Goal: Check status: Check status

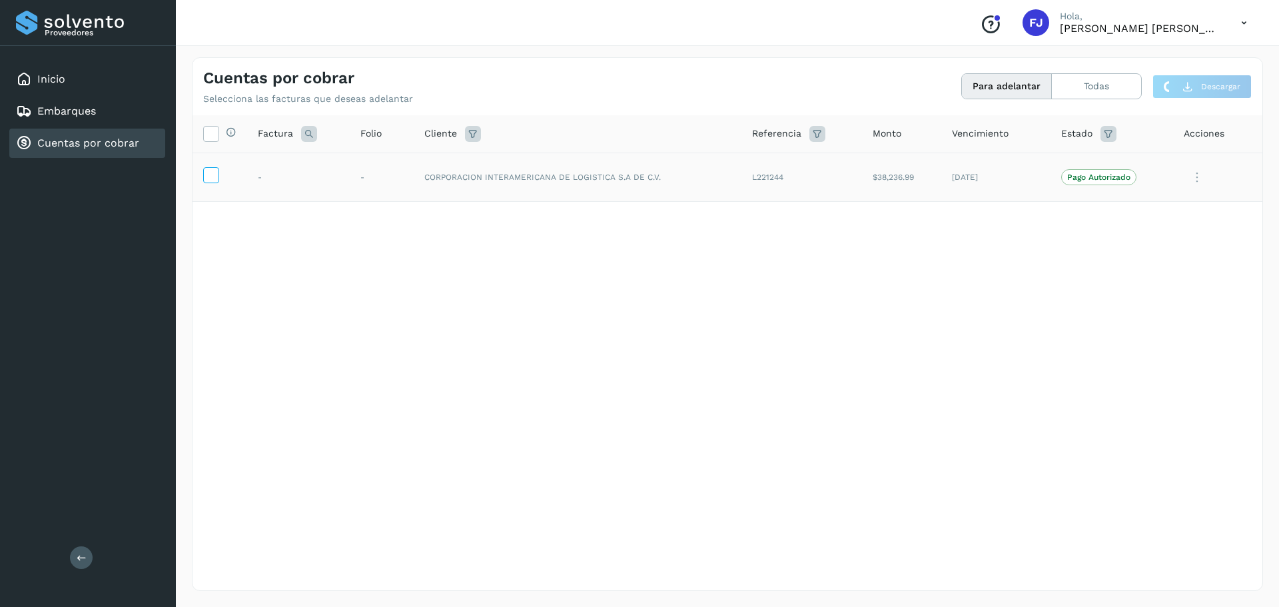
click at [208, 174] on icon at bounding box center [211, 174] width 14 height 14
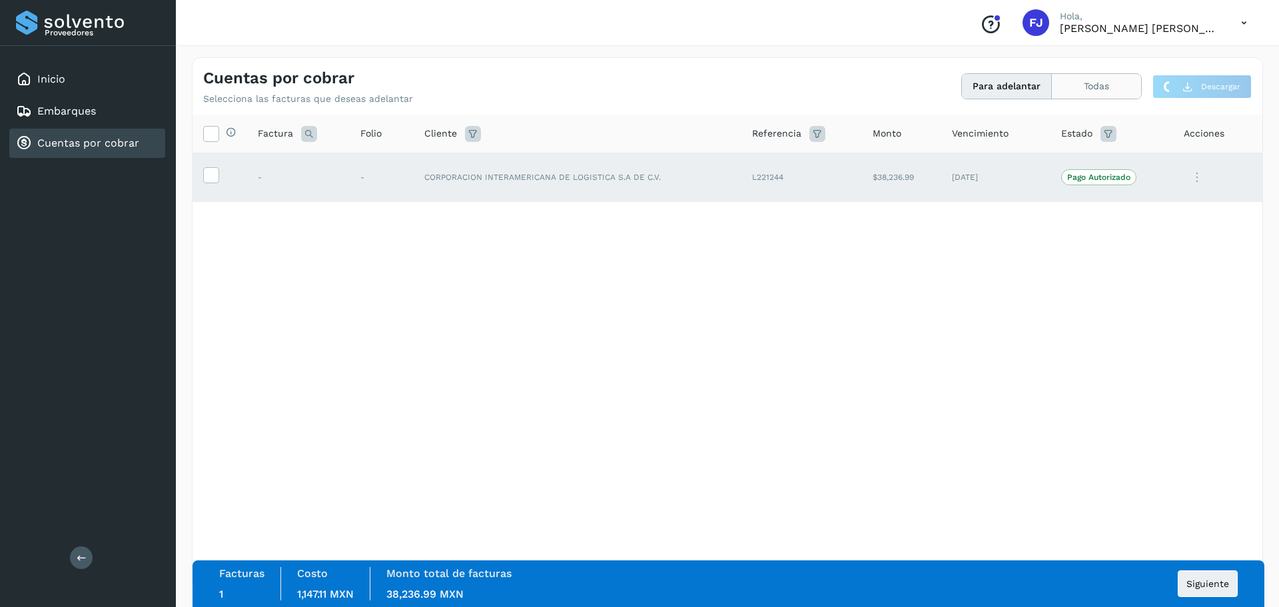
click at [1083, 83] on button "Todas" at bounding box center [1096, 86] width 89 height 25
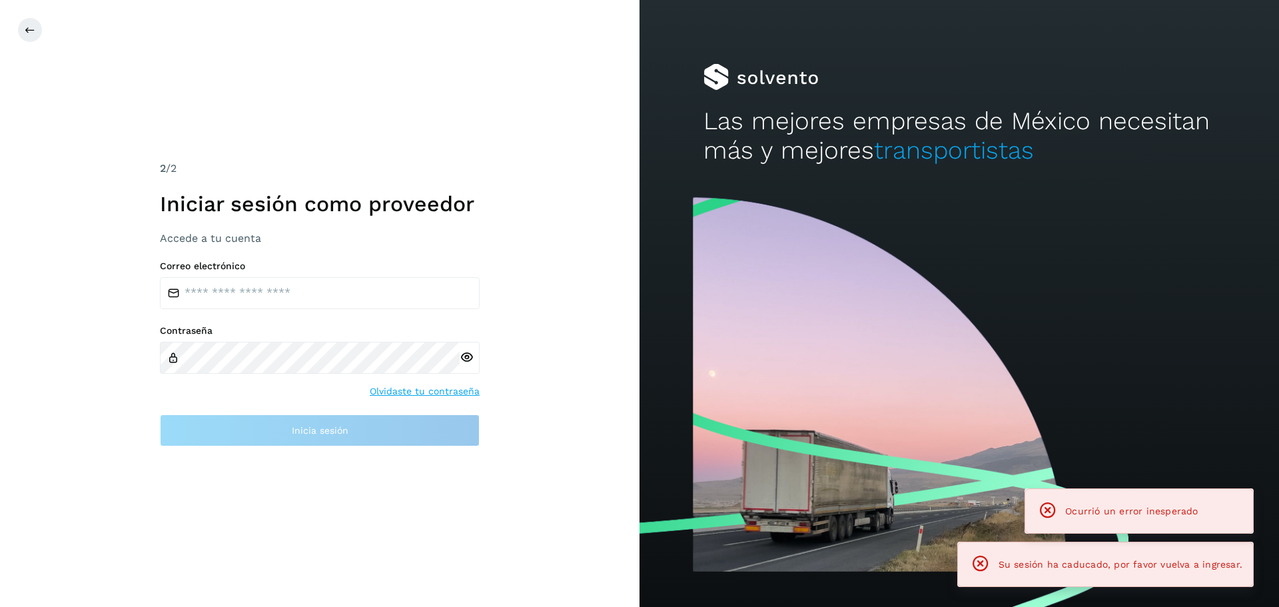
click at [995, 81] on div at bounding box center [960, 77] width 512 height 27
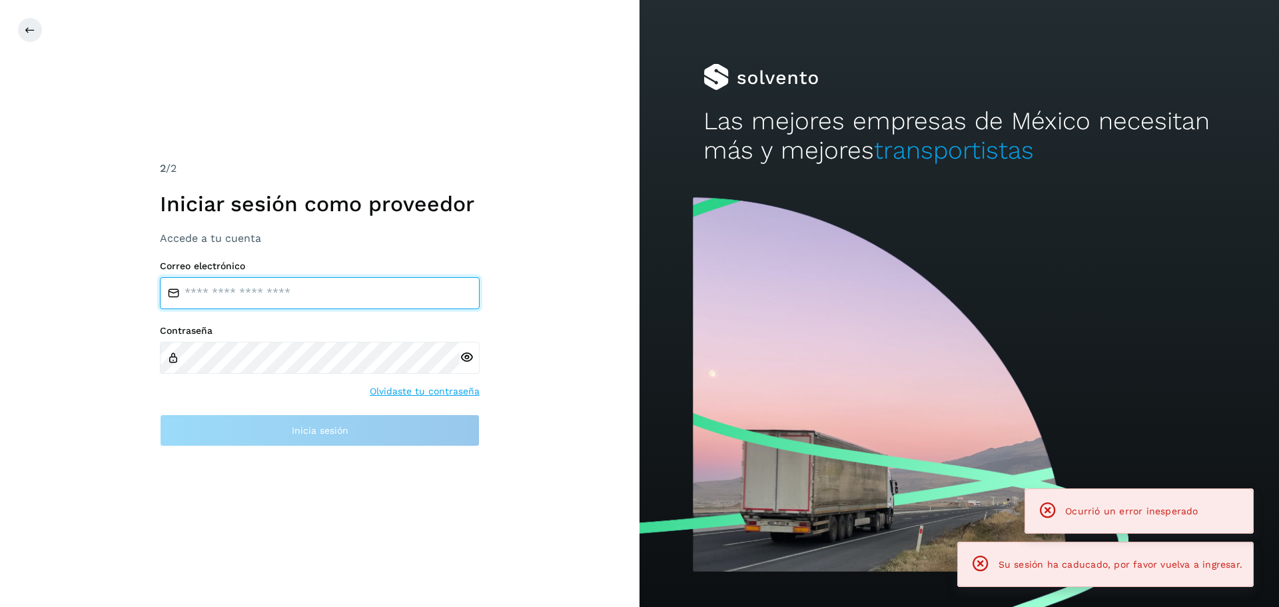
click at [209, 304] on input "email" at bounding box center [320, 293] width 320 height 32
type input "**********"
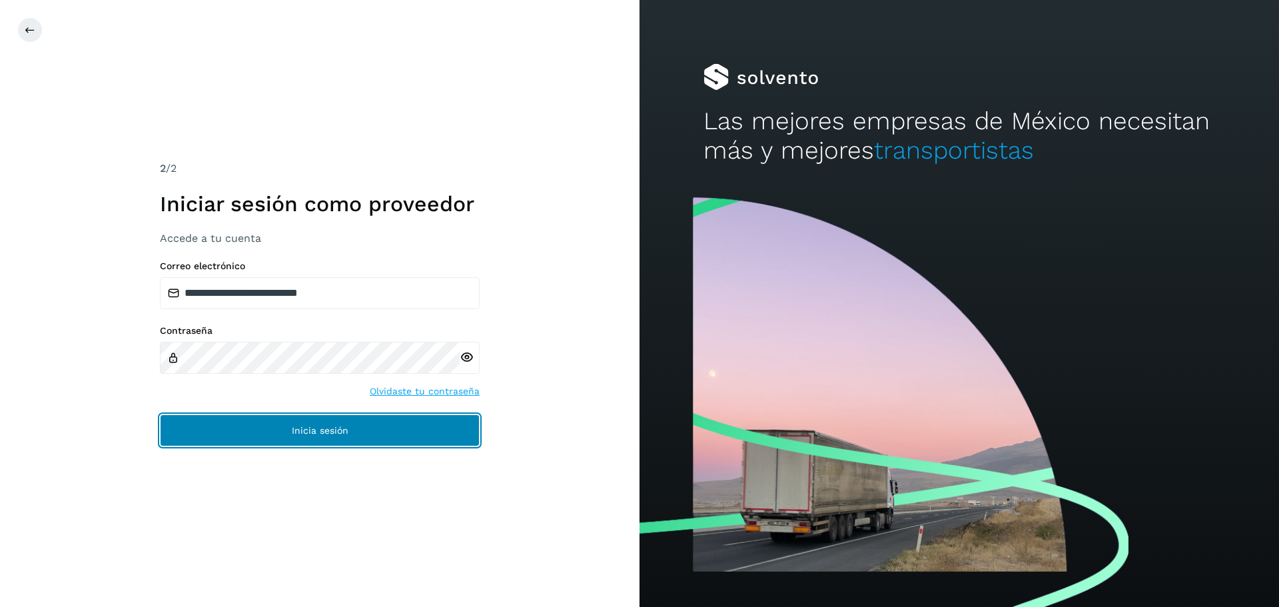
click at [319, 430] on span "Inicia sesión" at bounding box center [320, 430] width 57 height 9
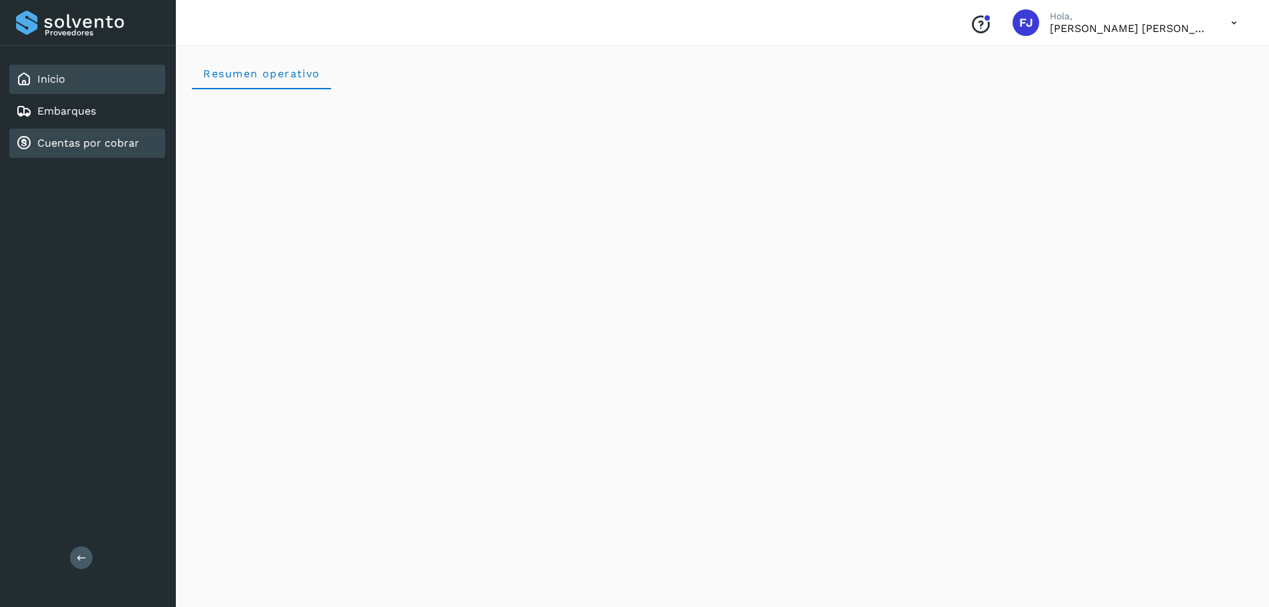
click at [65, 146] on link "Cuentas por cobrar" at bounding box center [88, 143] width 102 height 13
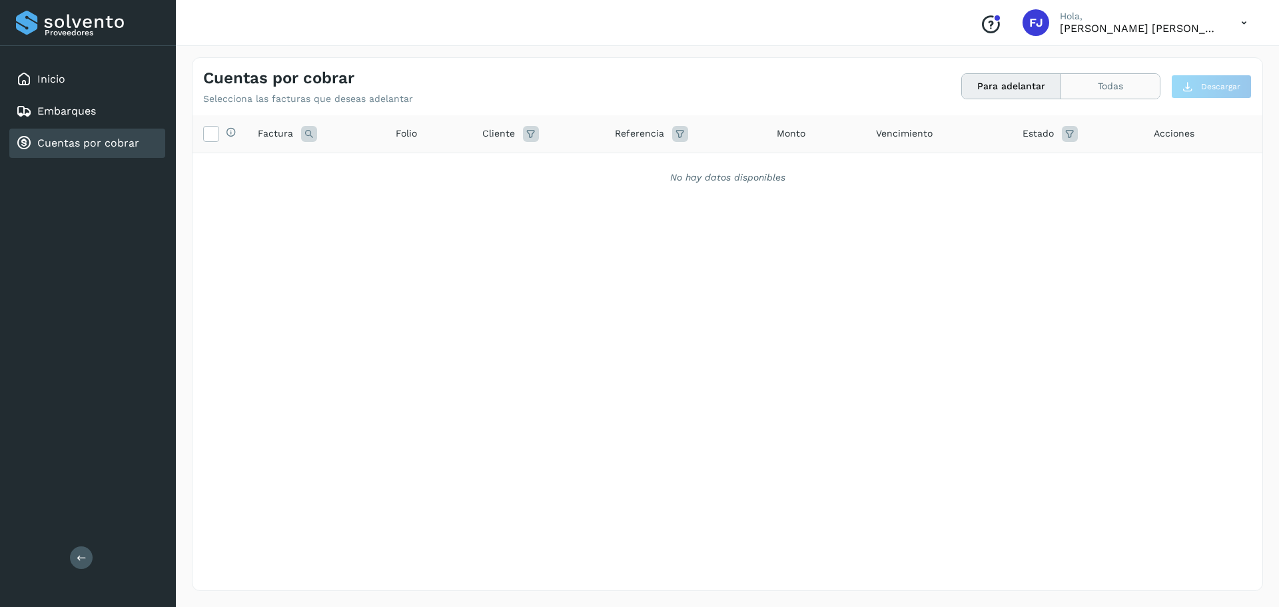
click at [1105, 87] on button "Todas" at bounding box center [1110, 86] width 99 height 25
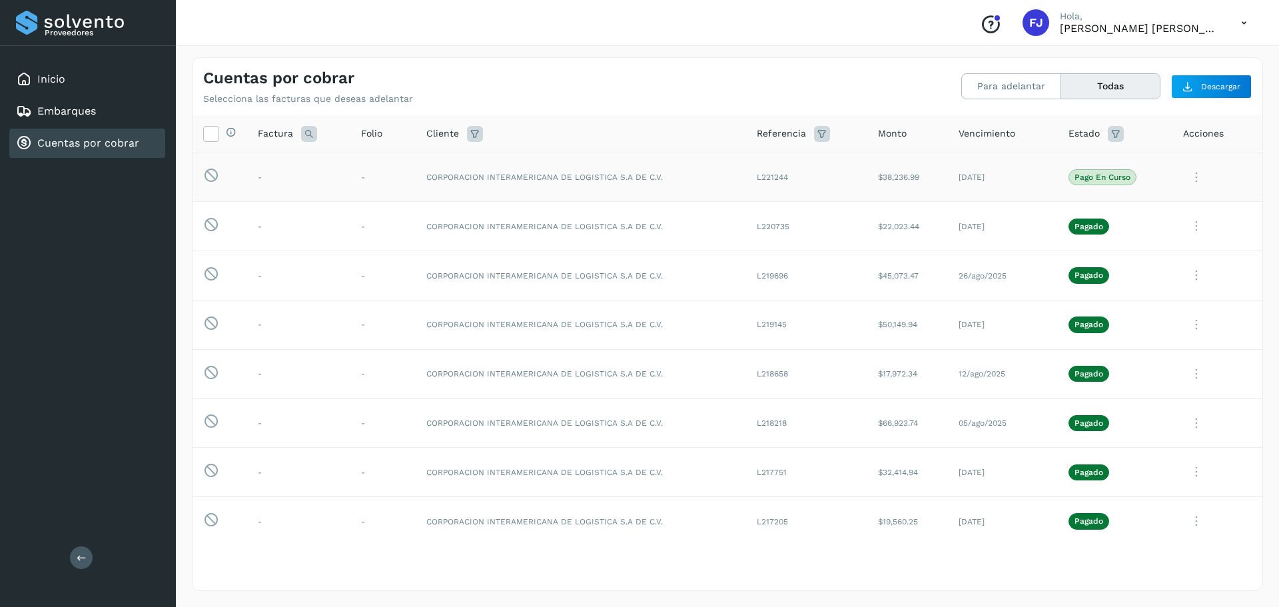
click at [1189, 178] on icon at bounding box center [1196, 177] width 27 height 27
click at [1131, 205] on button "Ver Detalle" at bounding box center [1172, 210] width 159 height 26
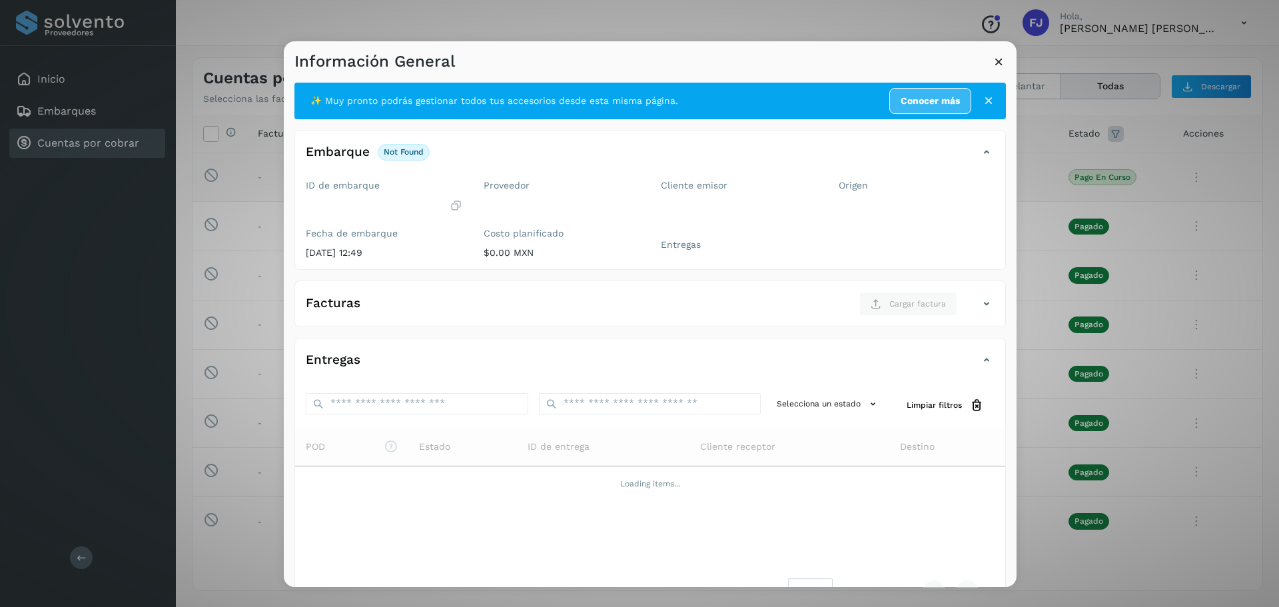
click at [1000, 66] on icon at bounding box center [999, 62] width 14 height 14
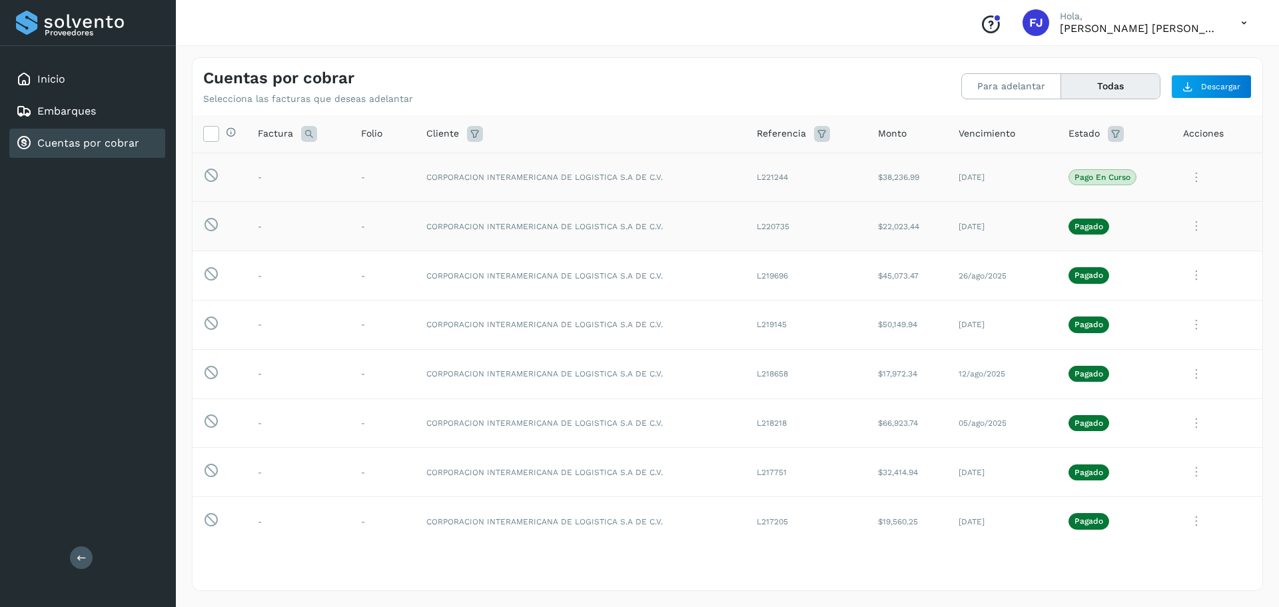
click at [1191, 223] on icon at bounding box center [1196, 226] width 27 height 27
click at [1140, 254] on button "Ver Detalle" at bounding box center [1172, 259] width 159 height 26
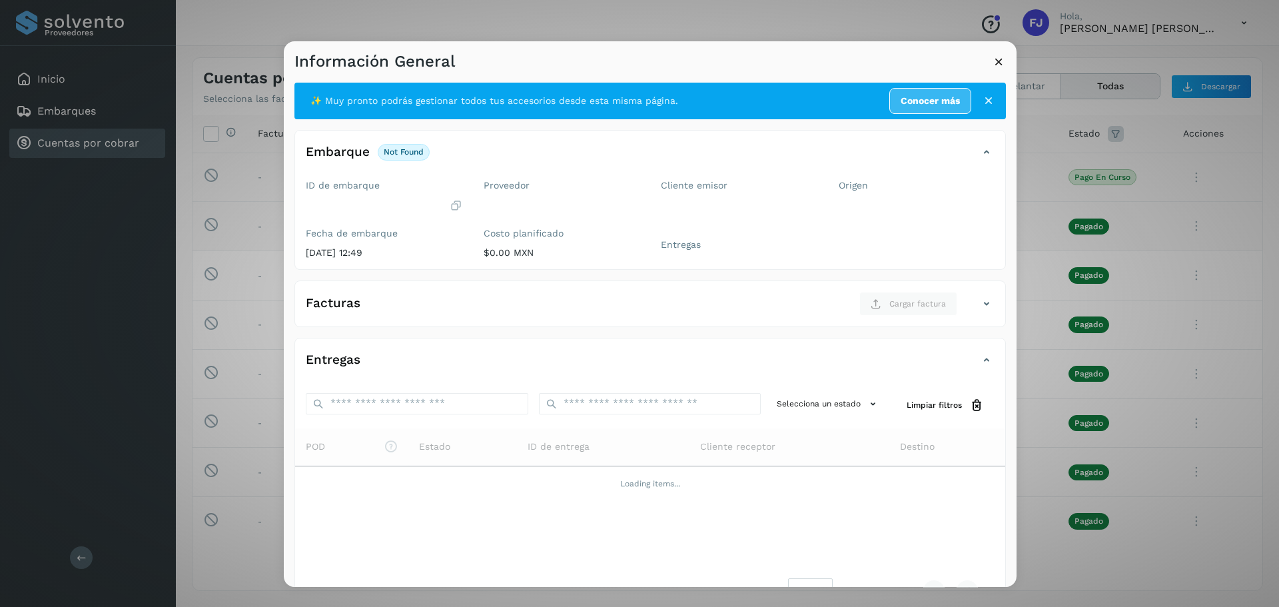
click at [982, 99] on icon at bounding box center [988, 100] width 13 height 13
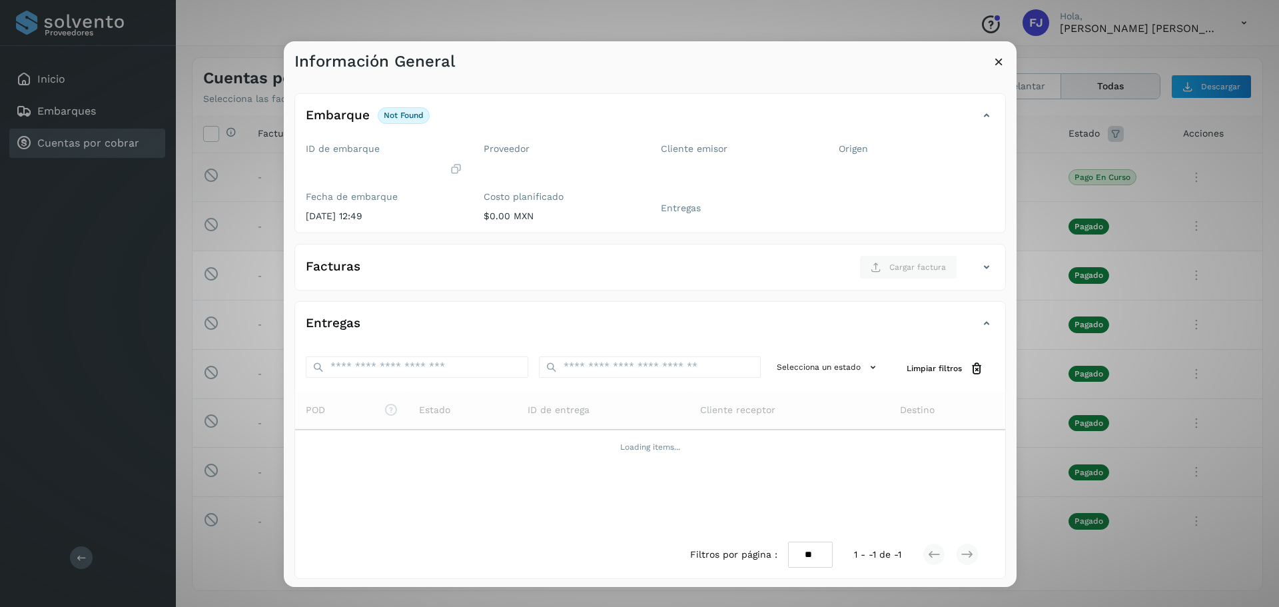
click at [996, 61] on icon at bounding box center [999, 62] width 14 height 14
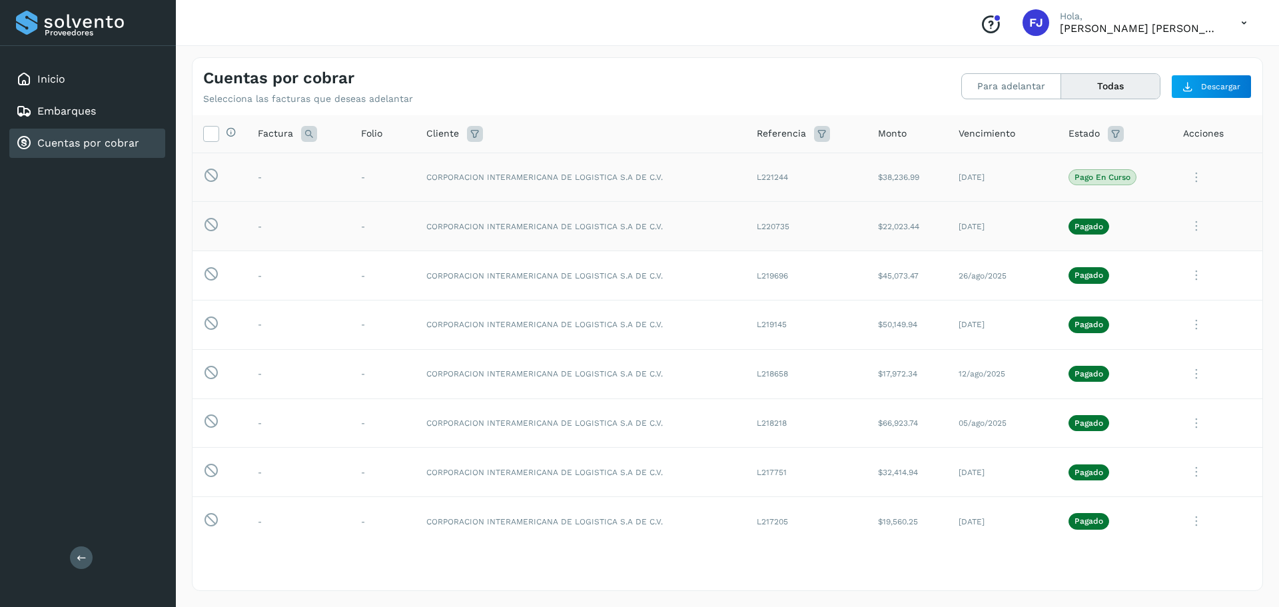
click at [1191, 223] on icon at bounding box center [1196, 226] width 27 height 27
click at [1135, 314] on button "C.Solvento" at bounding box center [1172, 311] width 159 height 26
click at [1187, 223] on icon at bounding box center [1196, 226] width 27 height 27
click at [1122, 335] on button "CEP" at bounding box center [1172, 336] width 159 height 25
click at [1243, 23] on icon at bounding box center [1244, 22] width 27 height 27
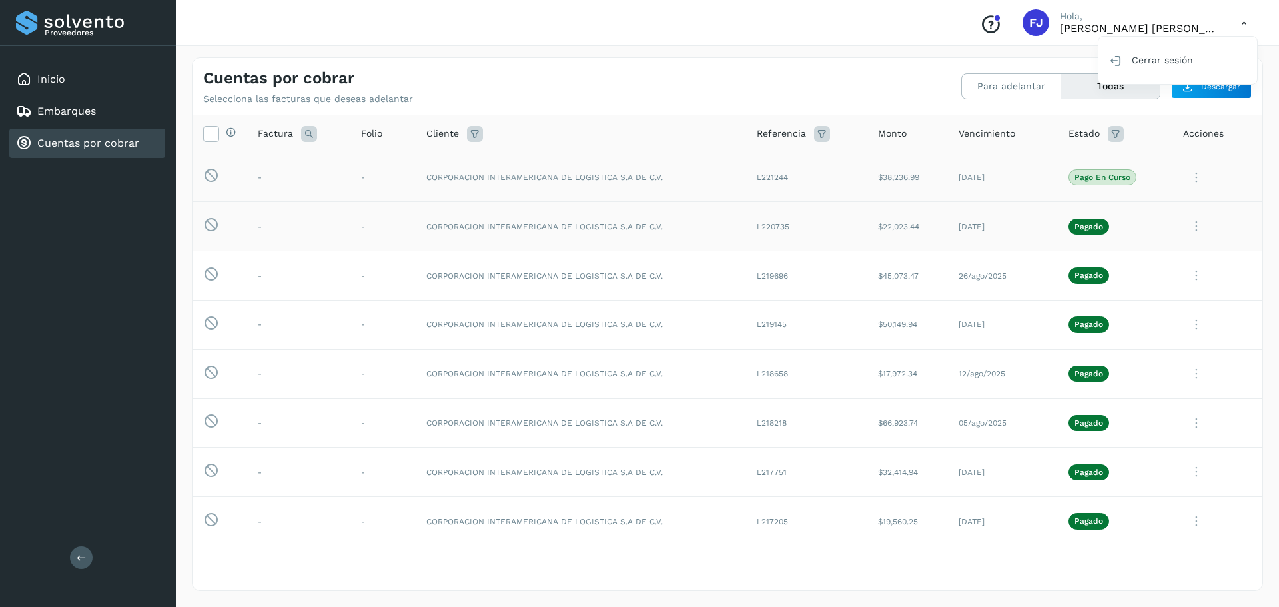
click at [1243, 23] on div at bounding box center [639, 303] width 1279 height 607
click at [1183, 178] on icon at bounding box center [1196, 177] width 27 height 27
click at [1139, 212] on button "Ver Detalle" at bounding box center [1172, 210] width 159 height 26
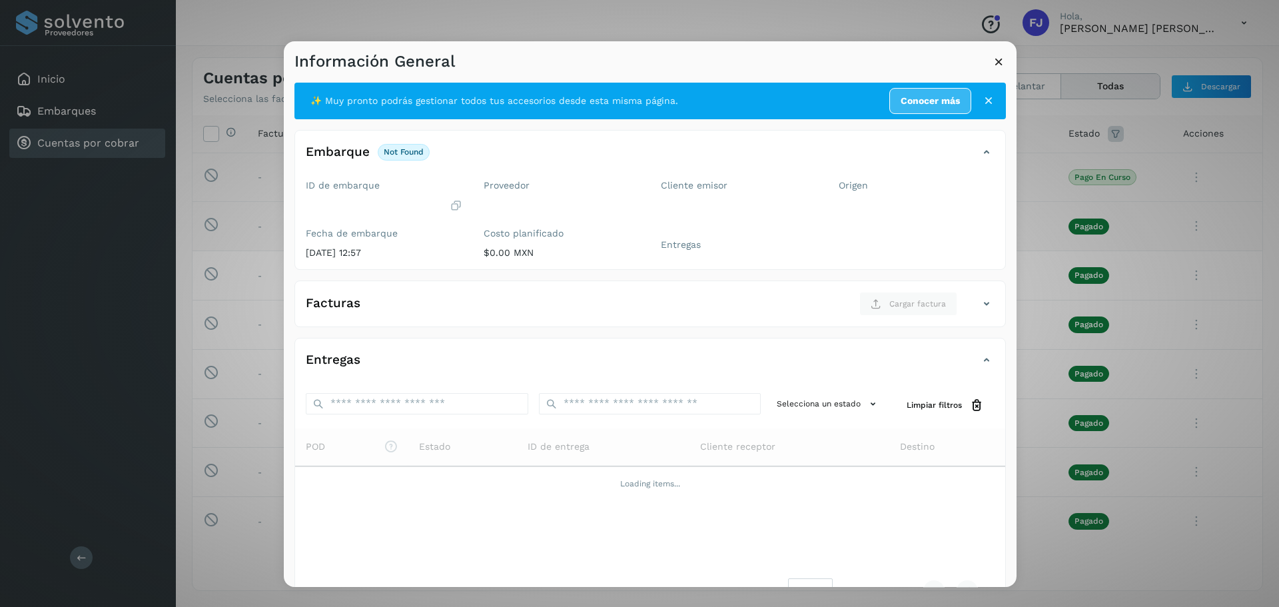
click at [994, 63] on icon at bounding box center [999, 62] width 14 height 14
